Goal: Task Accomplishment & Management: Manage account settings

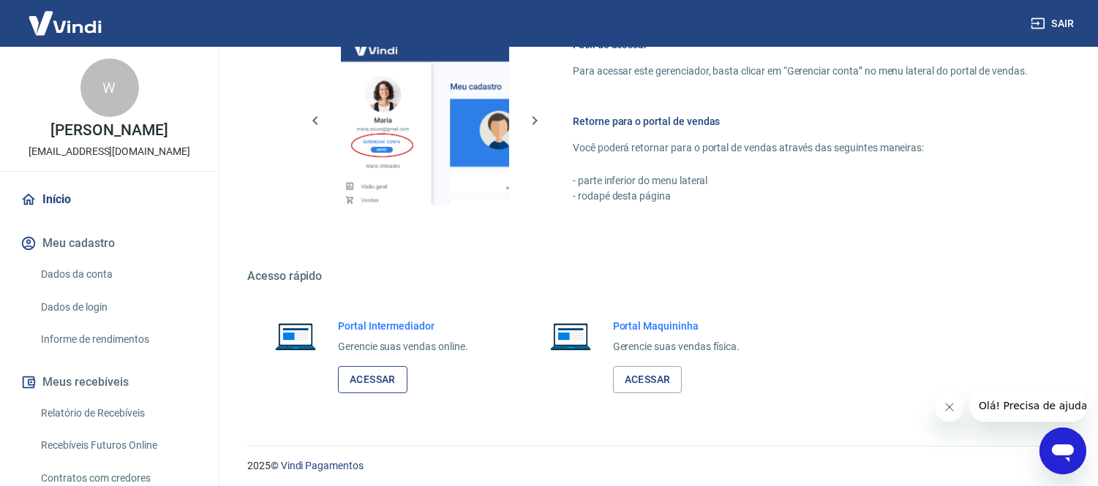
scroll to position [669, 0]
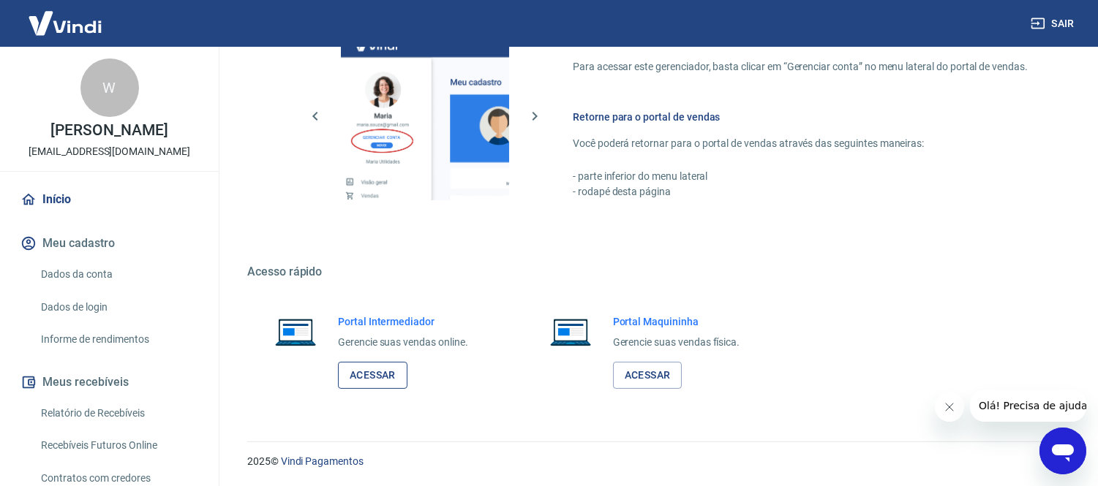
click at [369, 375] on link "Acessar" at bounding box center [372, 375] width 69 height 27
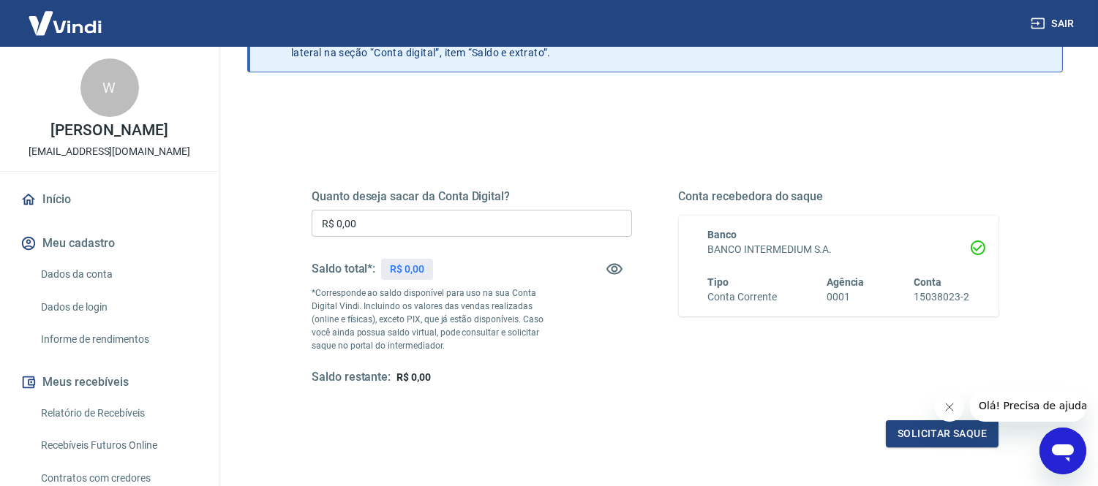
scroll to position [236, 0]
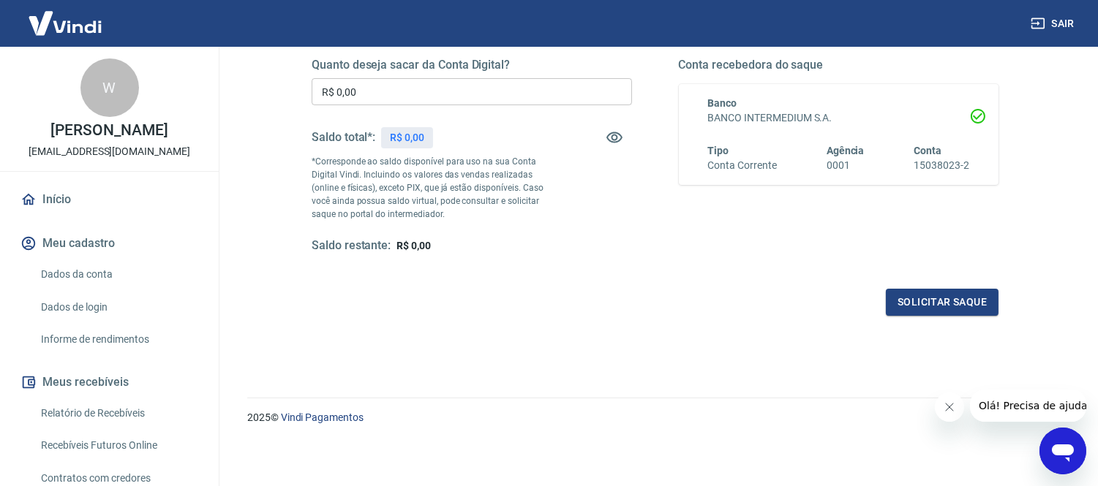
click at [283, 205] on div "Quanto deseja sacar da Conta Digital? R$ 0,00 ​ Saldo total*: R$ 0,00 *Correspo…" at bounding box center [655, 163] width 757 height 340
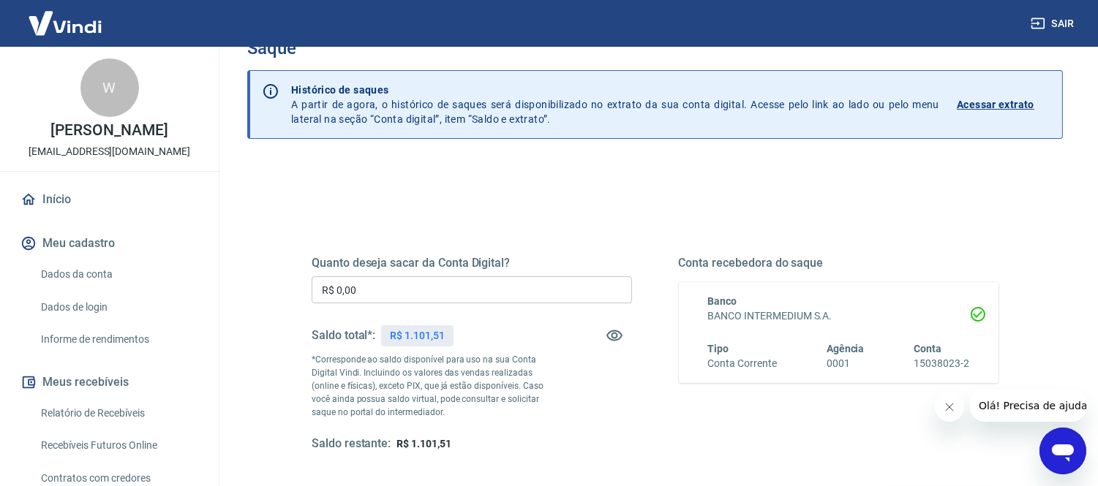
scroll to position [0, 0]
